Goal: Task Accomplishment & Management: Use online tool/utility

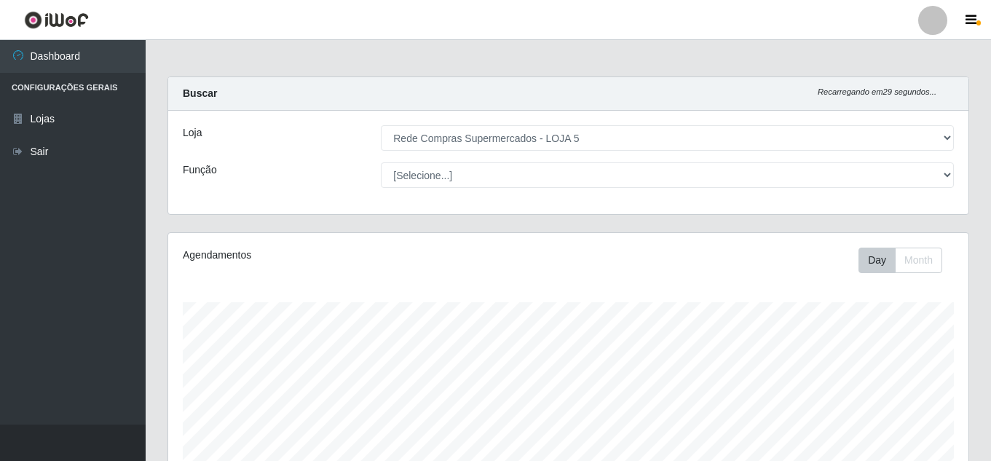
select select "397"
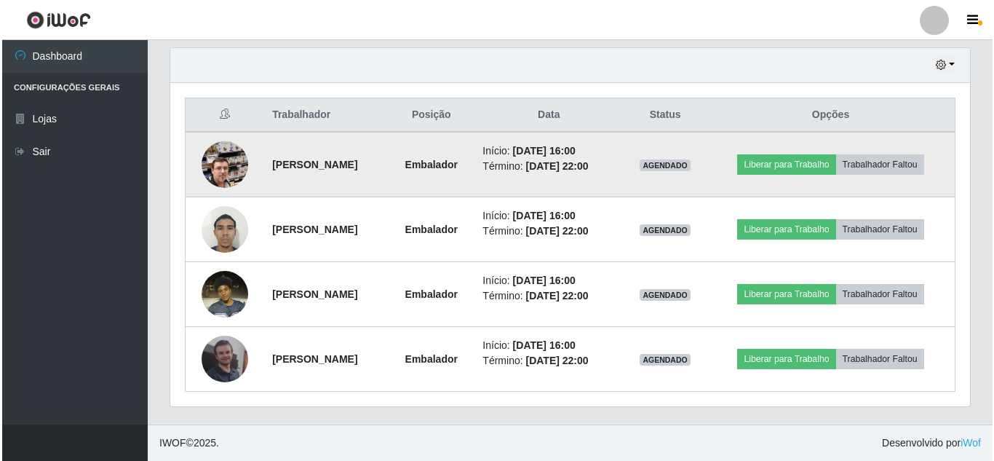
scroll to position [302, 800]
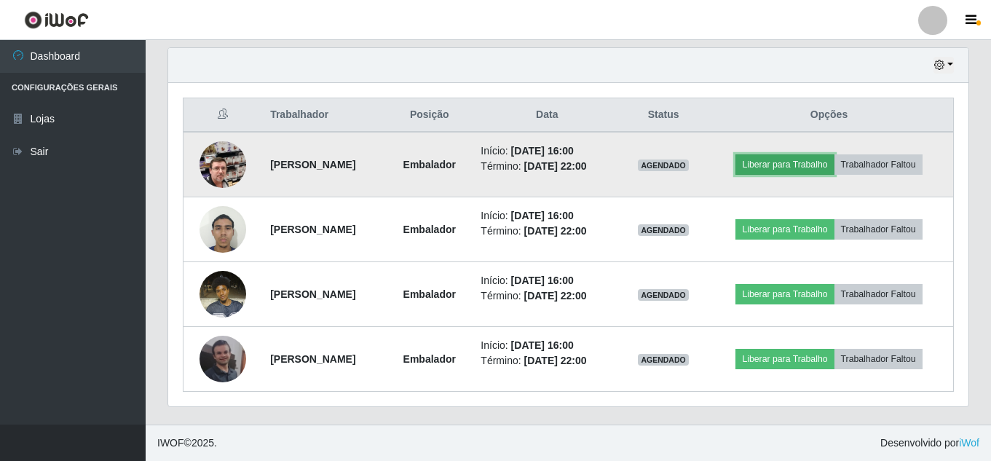
click at [790, 162] on button "Liberar para Trabalho" at bounding box center [784, 164] width 98 height 20
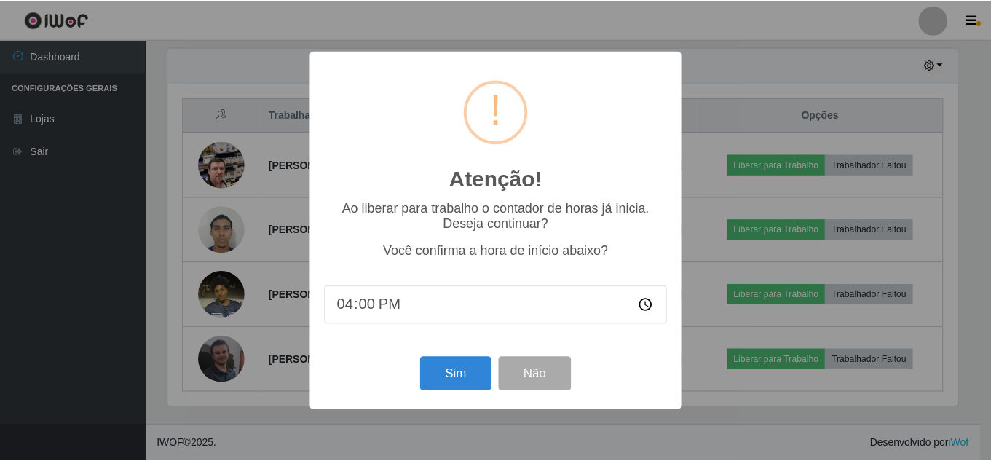
scroll to position [302, 793]
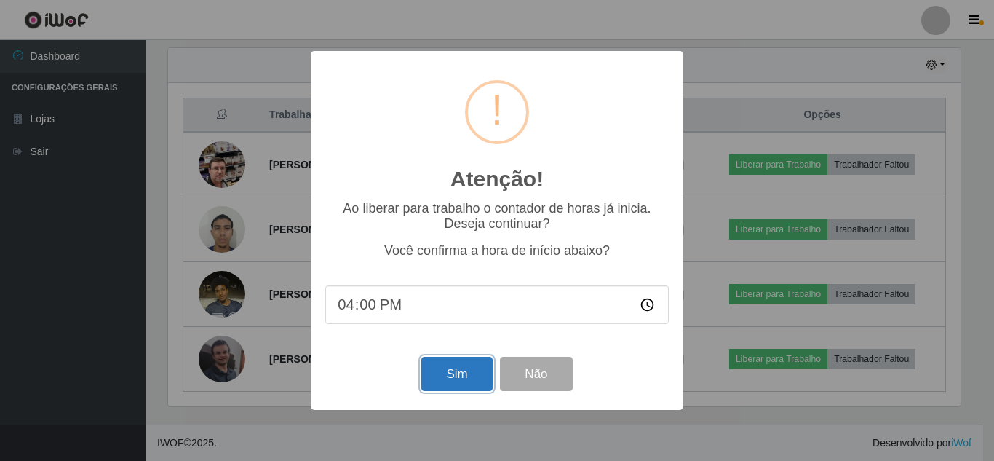
click at [459, 379] on button "Sim" at bounding box center [456, 374] width 71 height 34
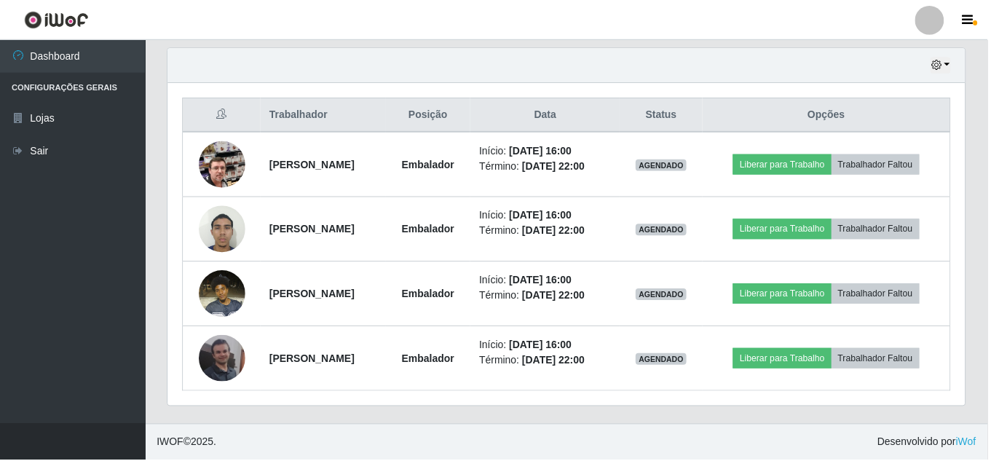
scroll to position [247, 0]
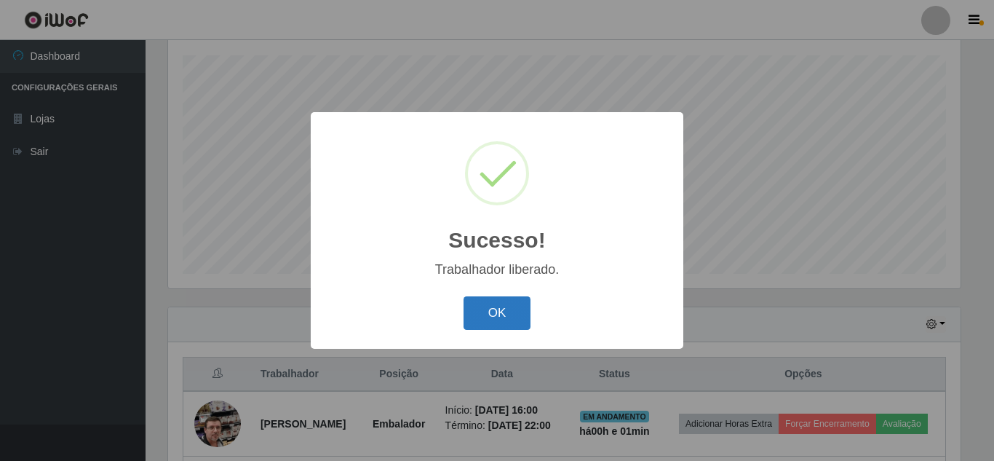
click at [497, 309] on button "OK" at bounding box center [498, 313] width 68 height 34
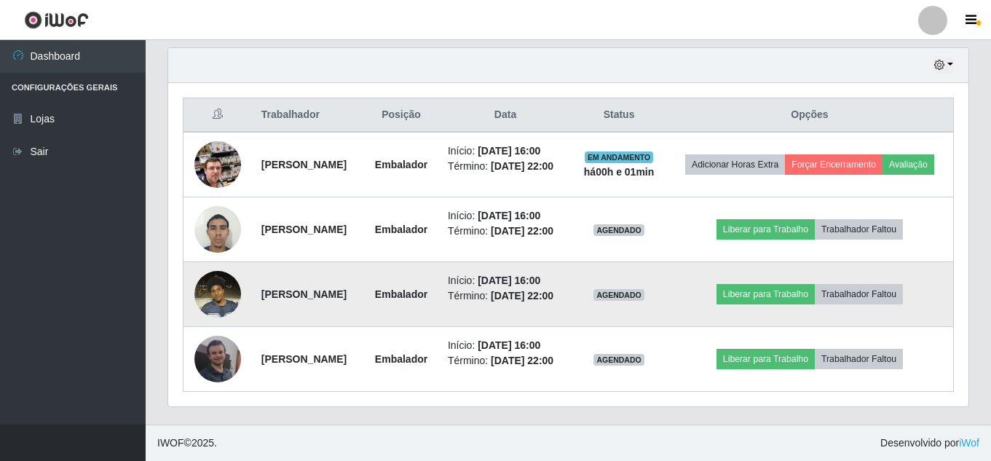
scroll to position [611, 0]
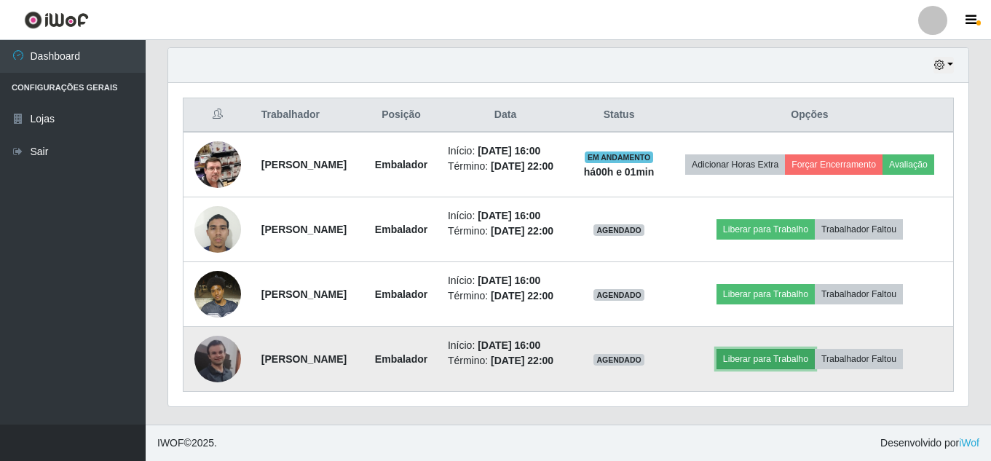
click at [801, 349] on button "Liberar para Trabalho" at bounding box center [765, 359] width 98 height 20
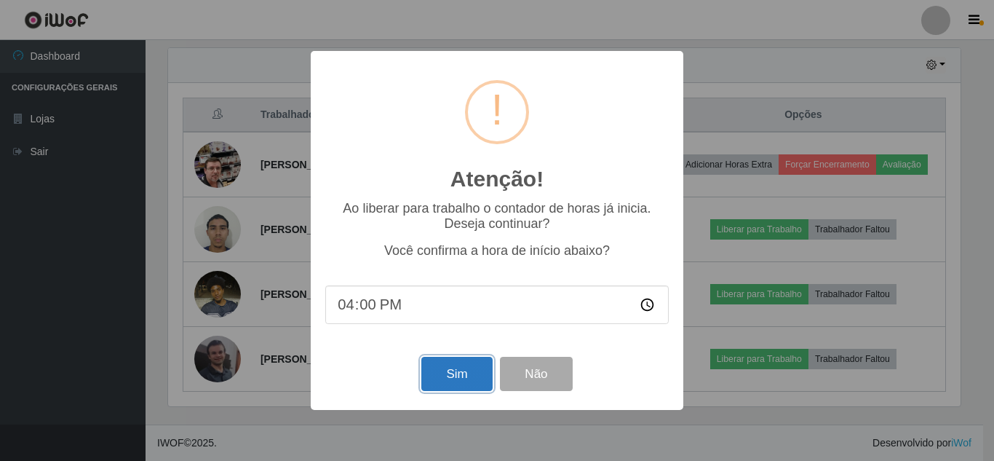
click at [446, 379] on button "Sim" at bounding box center [456, 374] width 71 height 34
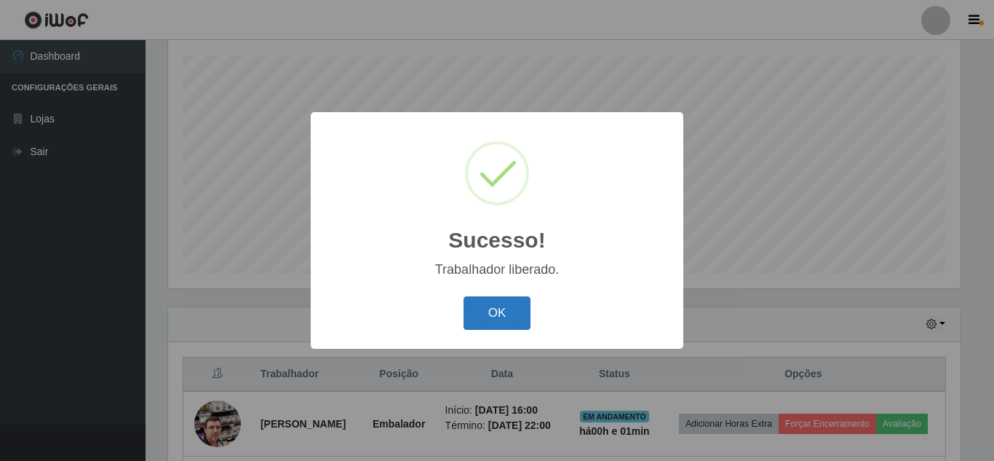
click at [506, 312] on button "OK" at bounding box center [498, 313] width 68 height 34
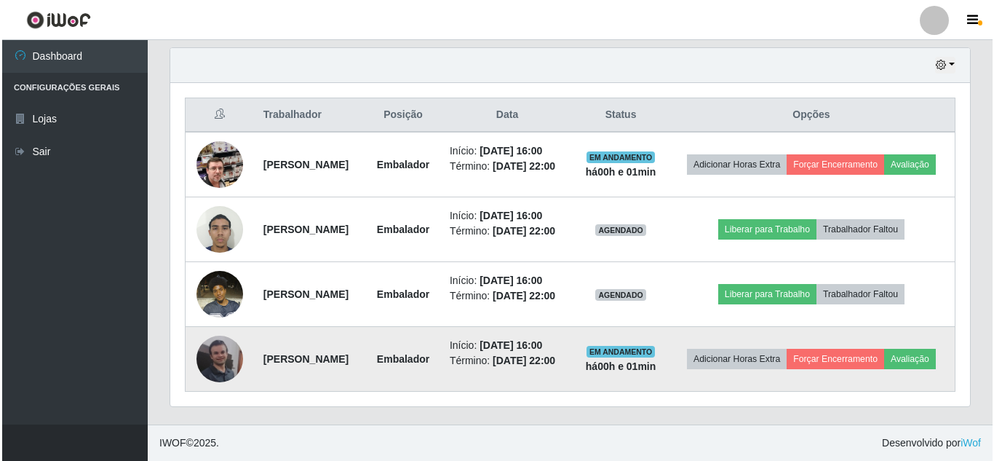
scroll to position [538, 0]
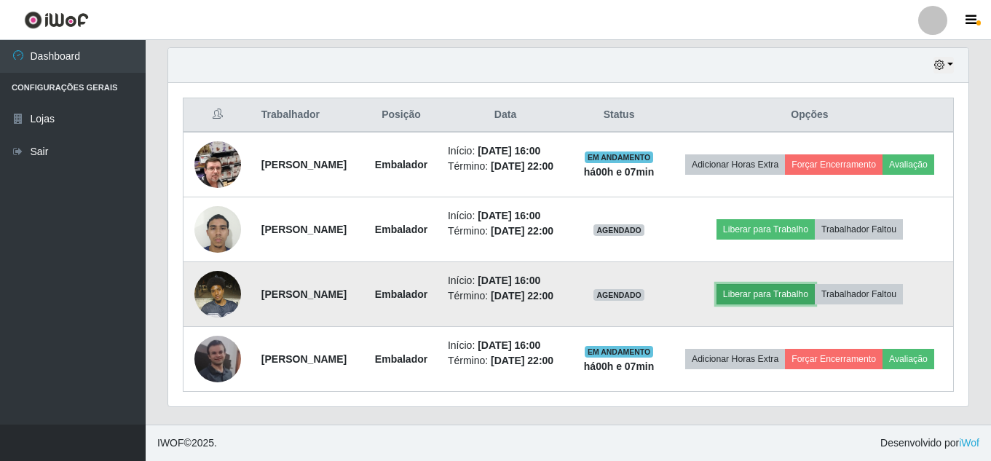
click at [785, 304] on button "Liberar para Trabalho" at bounding box center [765, 294] width 98 height 20
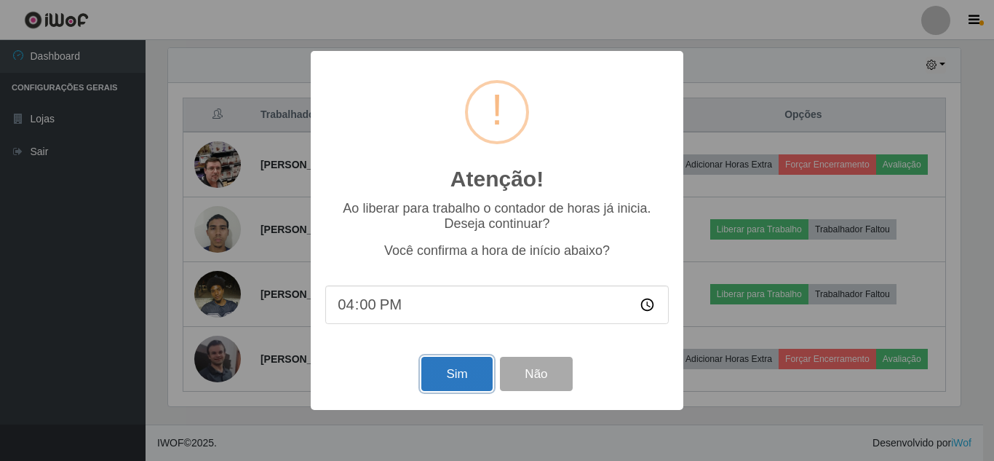
click at [464, 374] on button "Sim" at bounding box center [456, 374] width 71 height 34
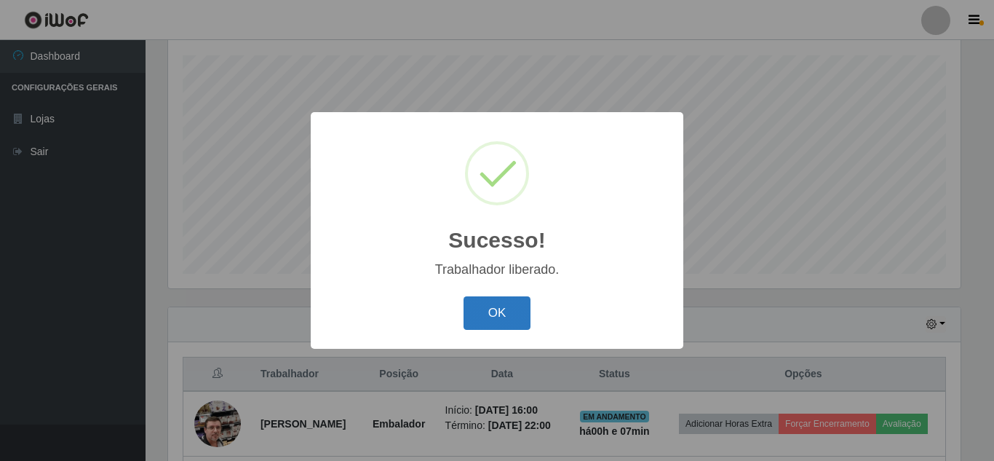
click at [502, 313] on button "OK" at bounding box center [498, 313] width 68 height 34
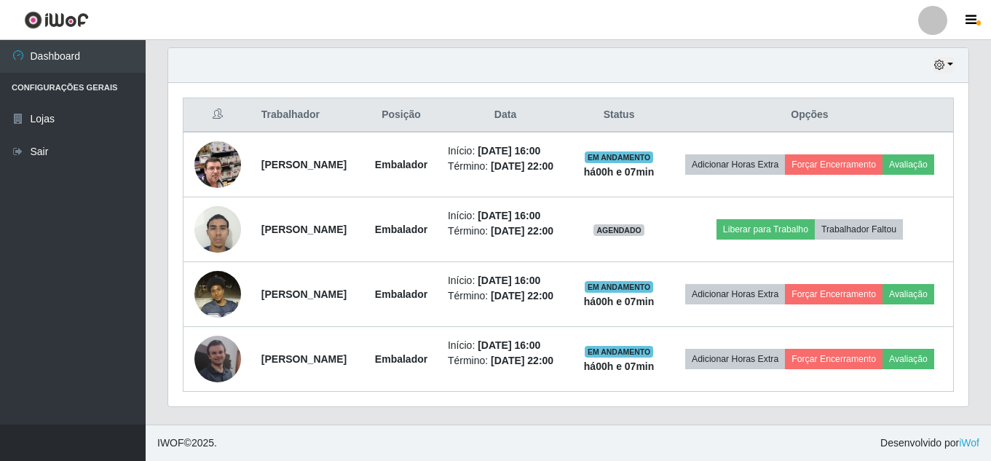
scroll to position [611, 0]
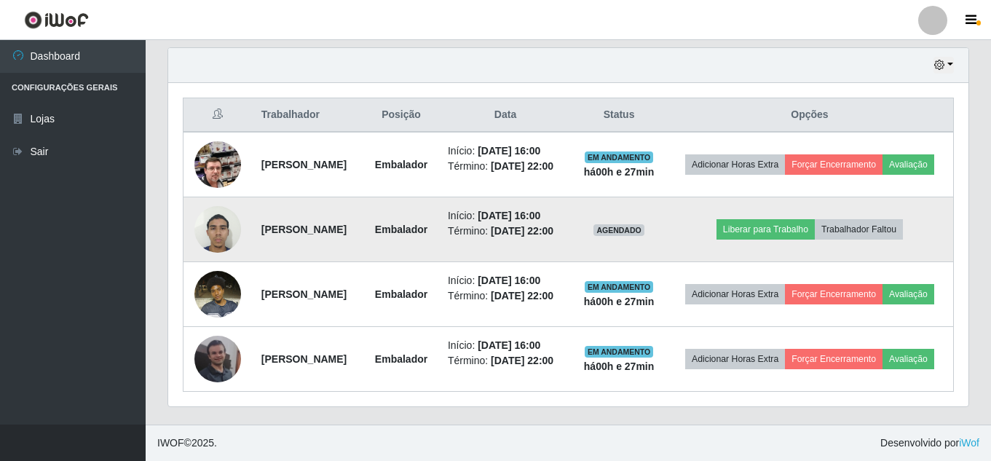
click at [210, 198] on img at bounding box center [217, 229] width 47 height 62
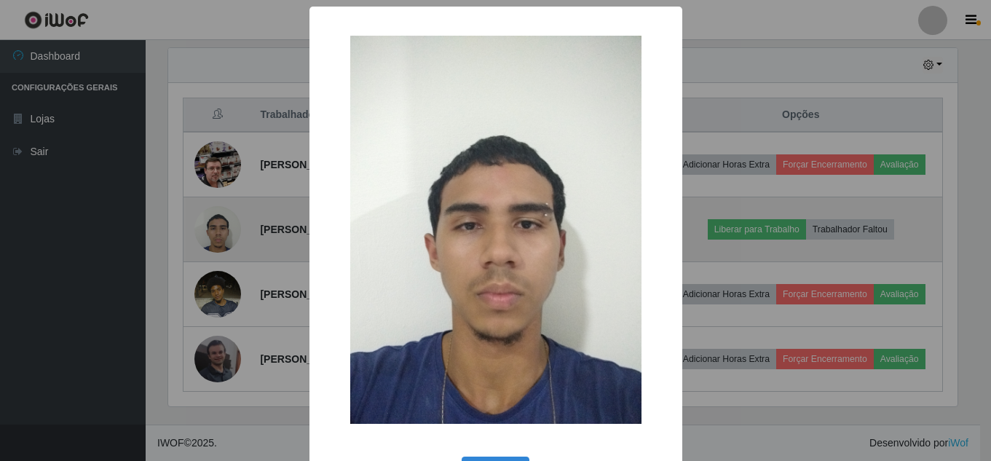
scroll to position [302, 793]
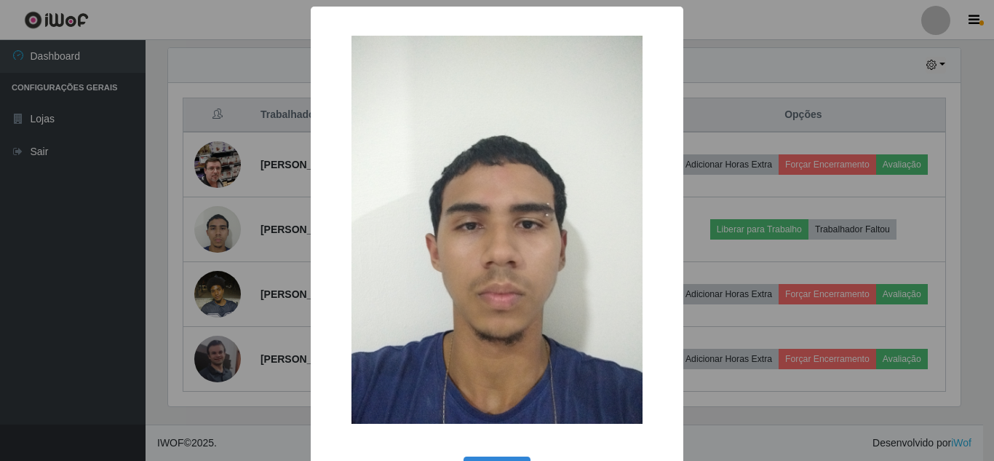
click at [218, 170] on div "× OK Cancel" at bounding box center [497, 230] width 994 height 461
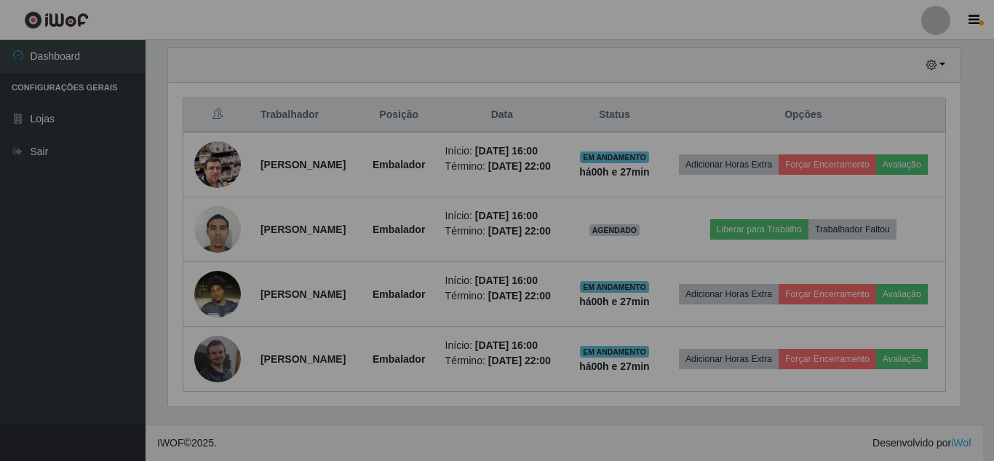
scroll to position [302, 800]
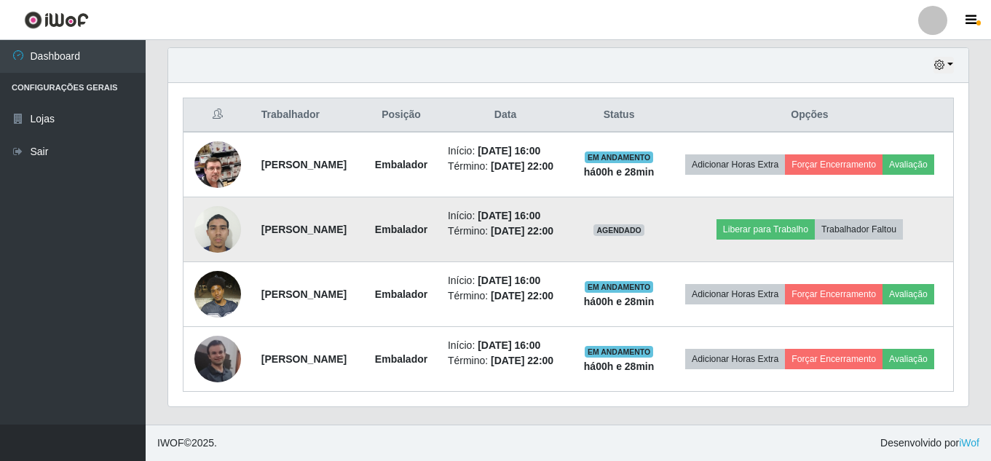
click at [233, 198] on img at bounding box center [217, 229] width 47 height 62
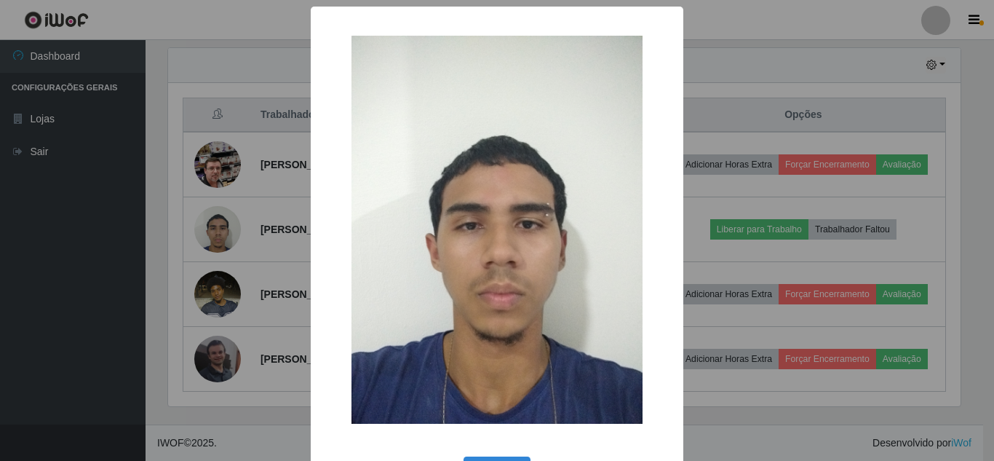
click at [178, 162] on div "× OK Cancel" at bounding box center [497, 230] width 994 height 461
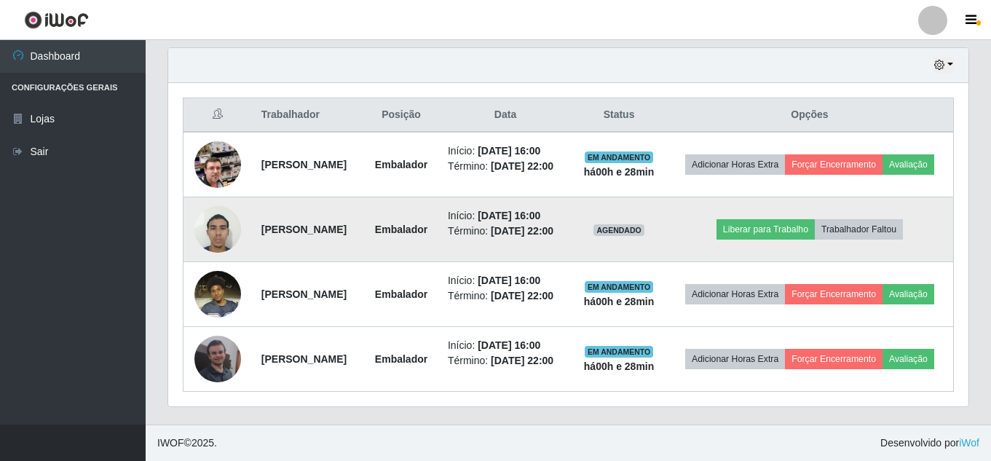
scroll to position [538, 0]
